Goal: Transaction & Acquisition: Purchase product/service

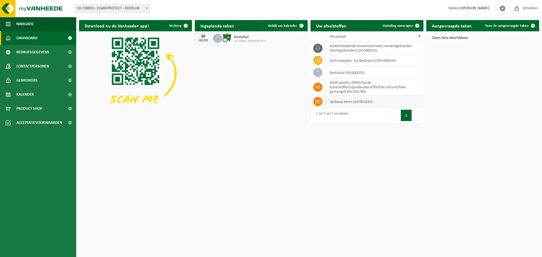
click at [338, 104] on td "verkoop items (04-001834)" at bounding box center [375, 102] width 98 height 12
click at [28, 108] on span "Product Shop" at bounding box center [29, 109] width 26 height 14
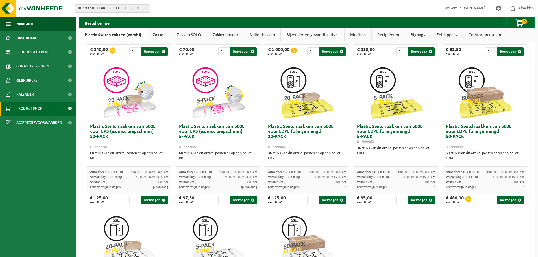
scroll to position [273, 0]
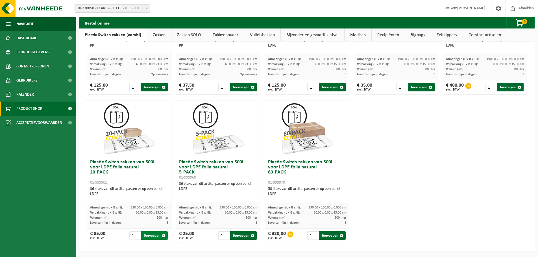
click at [152, 238] on button "Toevoegen" at bounding box center [154, 236] width 27 height 8
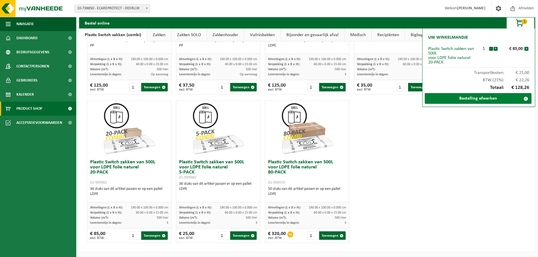
click at [479, 99] on link "Bestelling afwerken" at bounding box center [478, 98] width 107 height 11
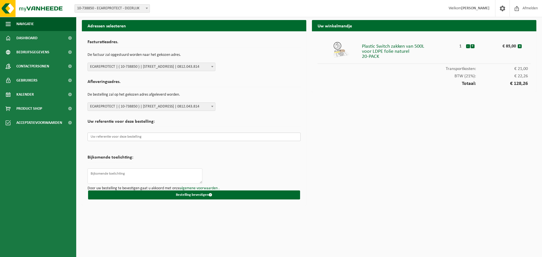
click at [103, 138] on input "text" at bounding box center [194, 137] width 213 height 8
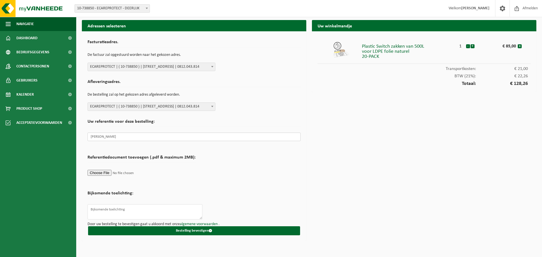
type input "[PERSON_NAME]"
click at [99, 210] on textarea at bounding box center [145, 211] width 115 height 15
type textarea "H"
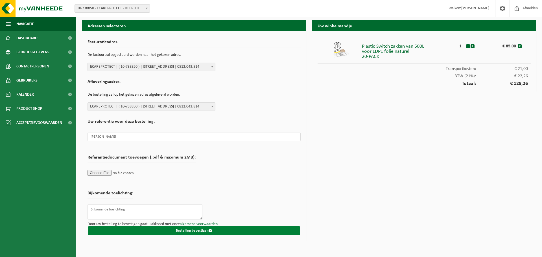
click at [200, 231] on button "Bestelling bevestigen" at bounding box center [194, 230] width 212 height 9
